Goal: Find specific page/section: Find specific page/section

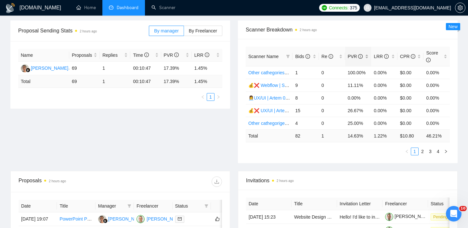
click at [368, 57] on div "PVR" at bounding box center [358, 56] width 21 height 7
click at [444, 150] on icon "right" at bounding box center [446, 152] width 4 height 4
click at [446, 151] on icon "right" at bounding box center [446, 152] width 4 height 4
click at [446, 151] on icon "right" at bounding box center [446, 151] width 2 height 3
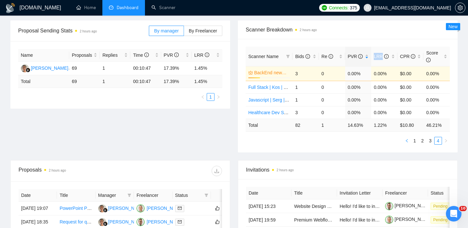
click at [409, 142] on button "button" at bounding box center [407, 141] width 8 height 8
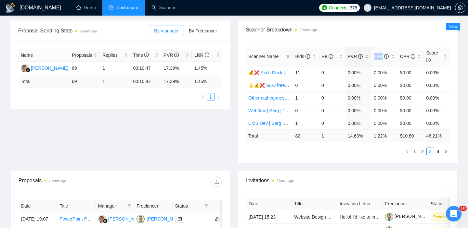
click at [407, 151] on icon "left" at bounding box center [406, 151] width 2 height 3
